Goal: Information Seeking & Learning: Learn about a topic

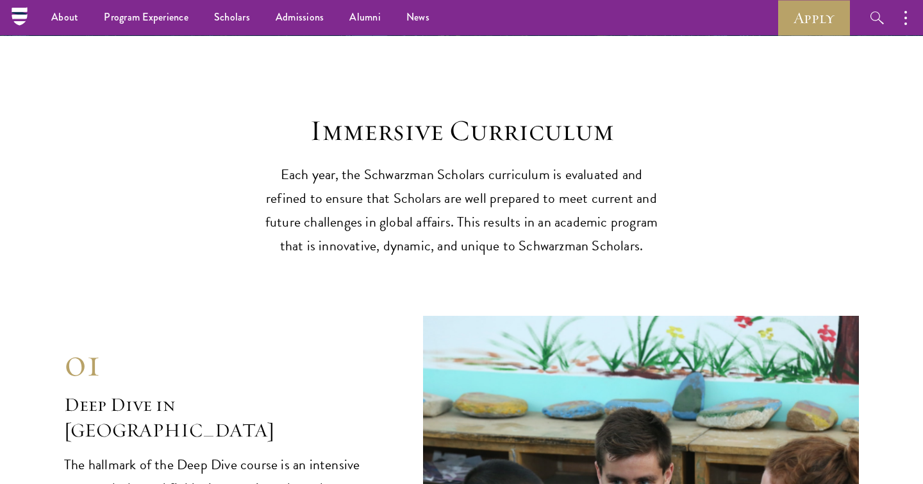
scroll to position [4828, 0]
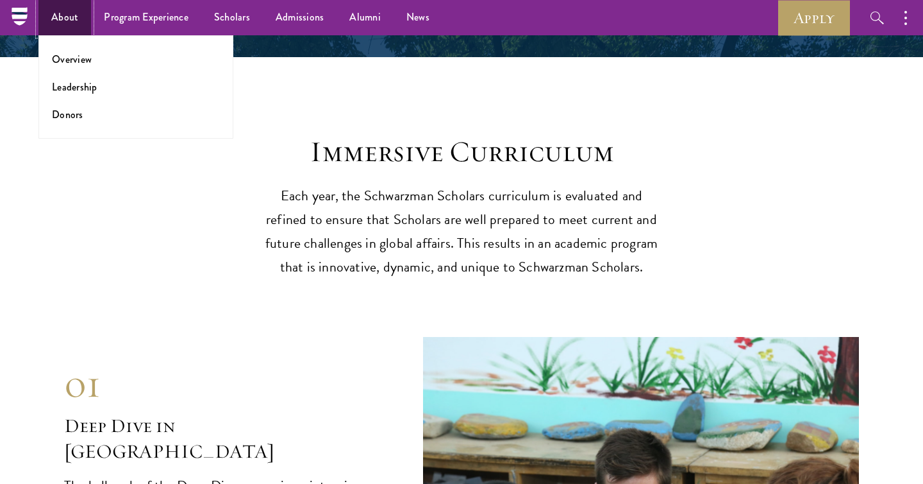
click at [58, 22] on link "About" at bounding box center [64, 17] width 53 height 35
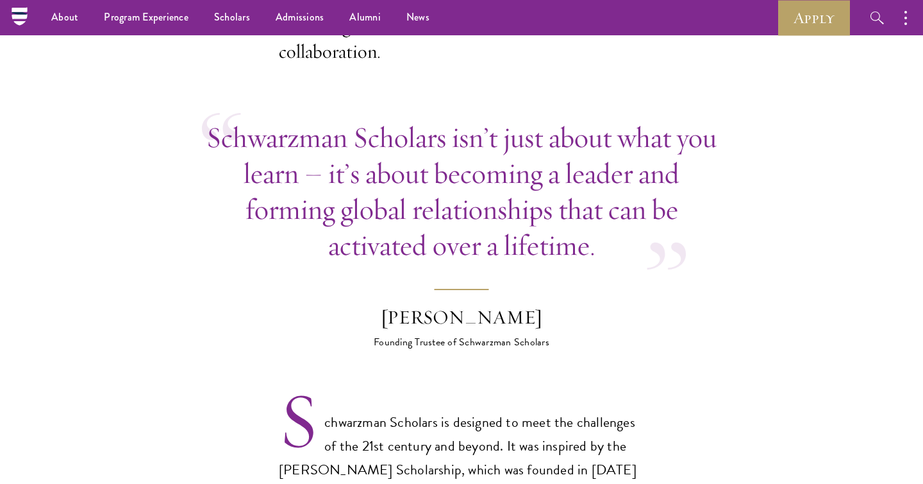
scroll to position [571, 0]
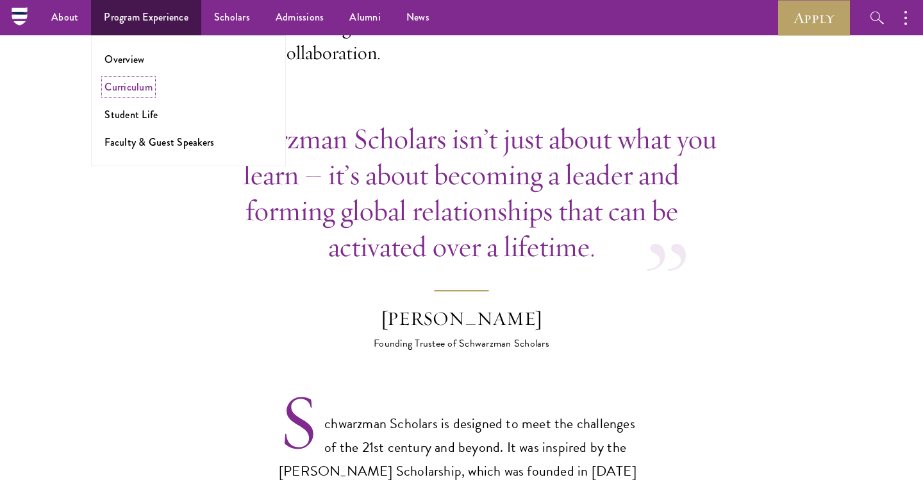
click at [134, 87] on link "Curriculum" at bounding box center [129, 87] width 48 height 15
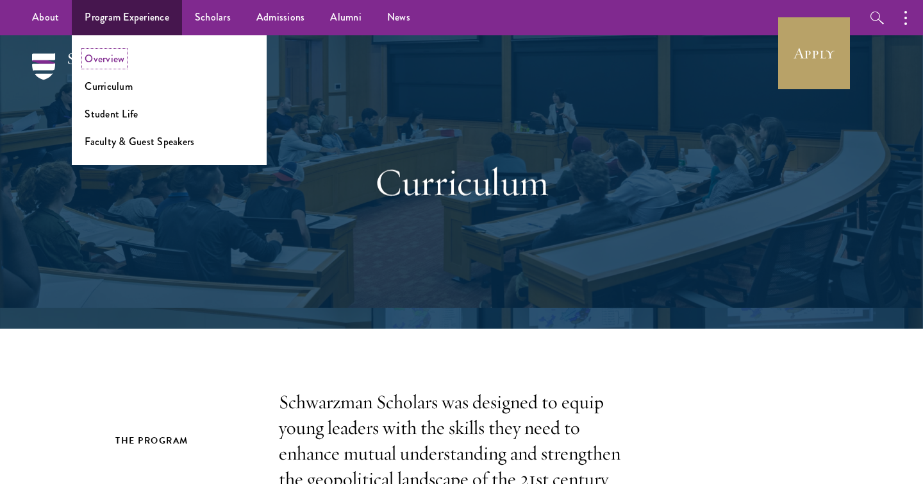
click at [115, 58] on link "Overview" at bounding box center [105, 58] width 40 height 15
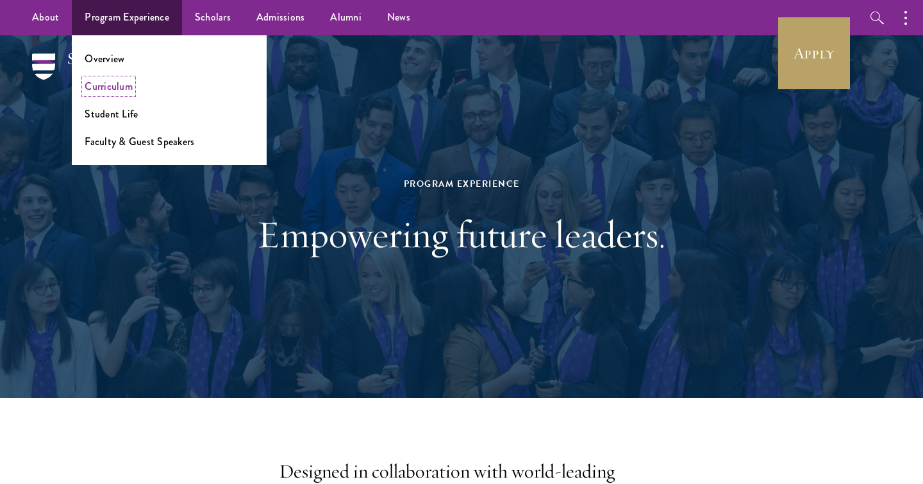
click at [111, 87] on link "Curriculum" at bounding box center [109, 86] width 48 height 15
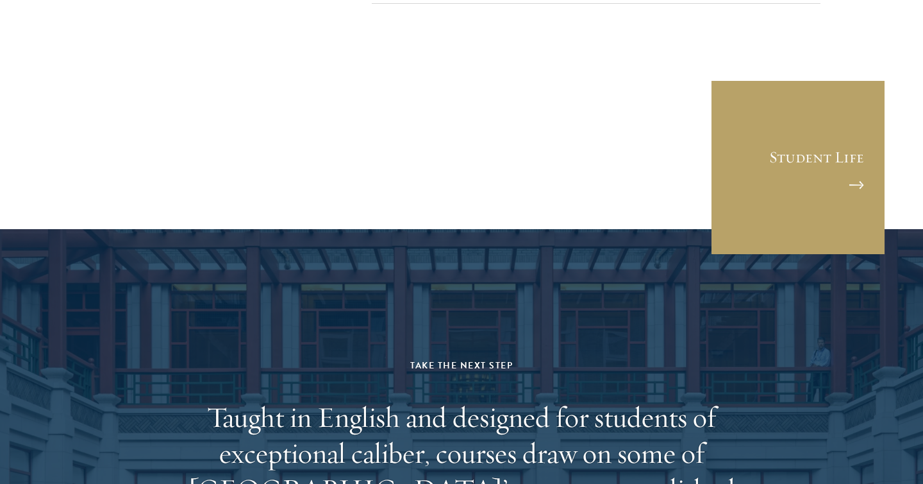
scroll to position [7308, 0]
